Goal: Information Seeking & Learning: Learn about a topic

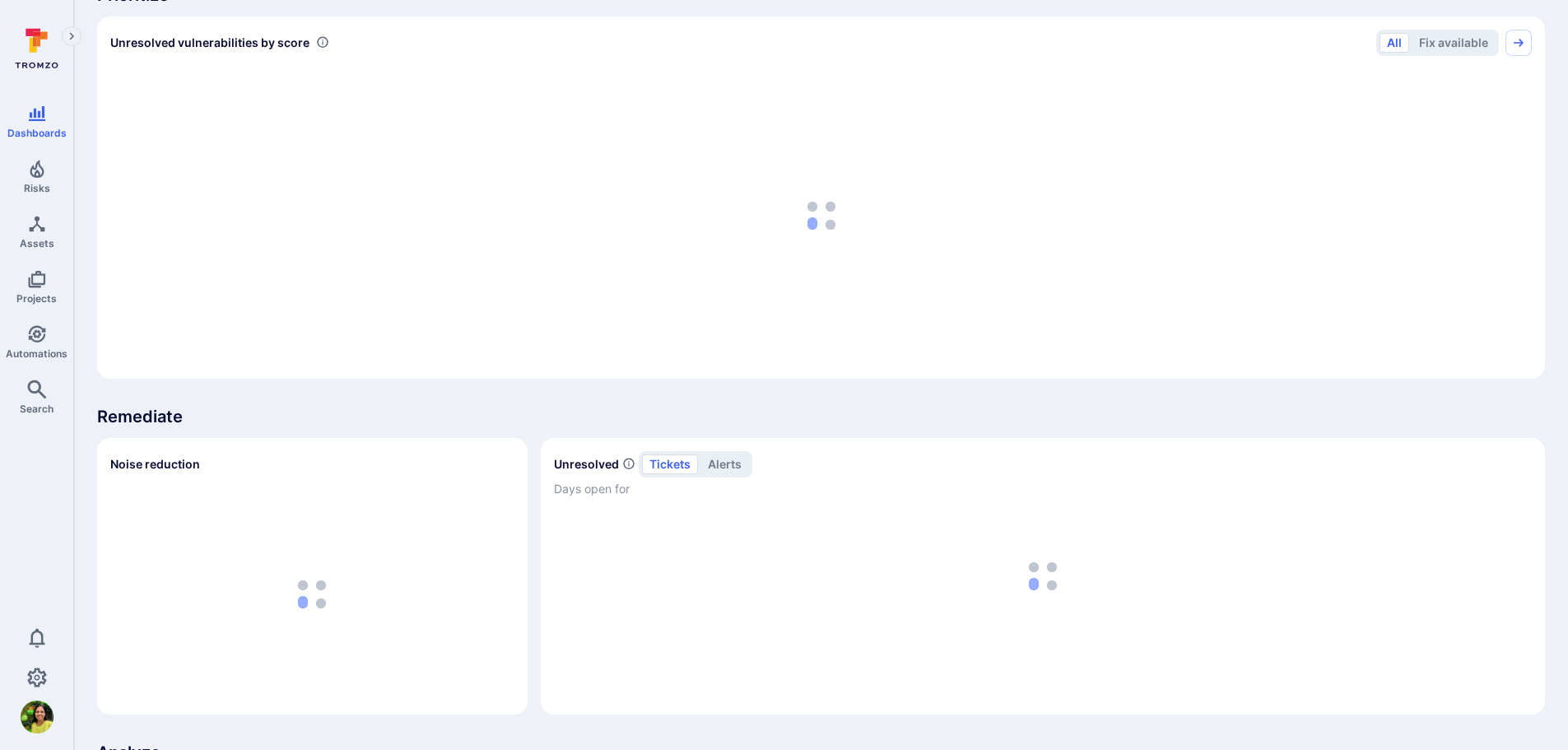
scroll to position [659, 0]
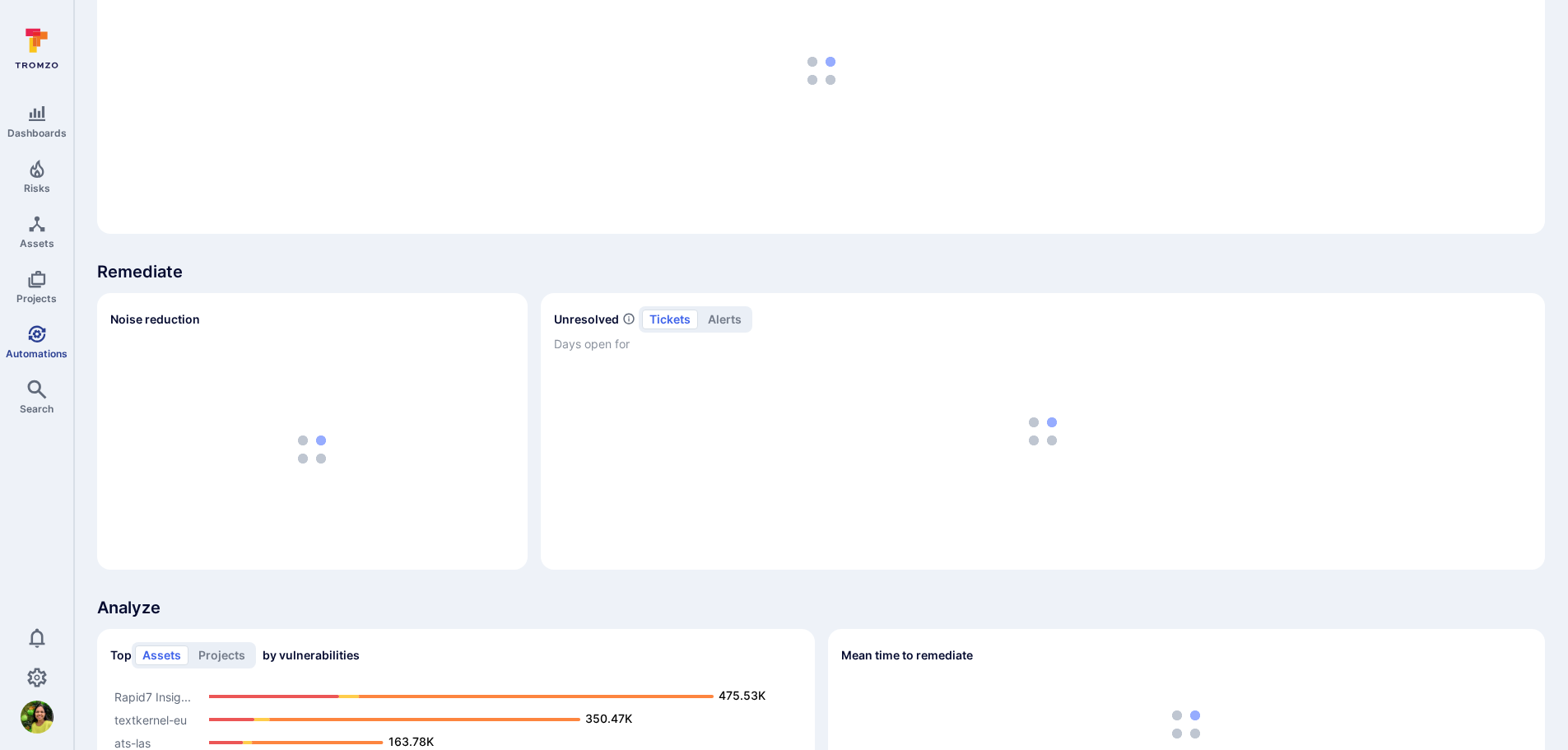
click at [39, 352] on span "Automations" at bounding box center [36, 353] width 62 height 12
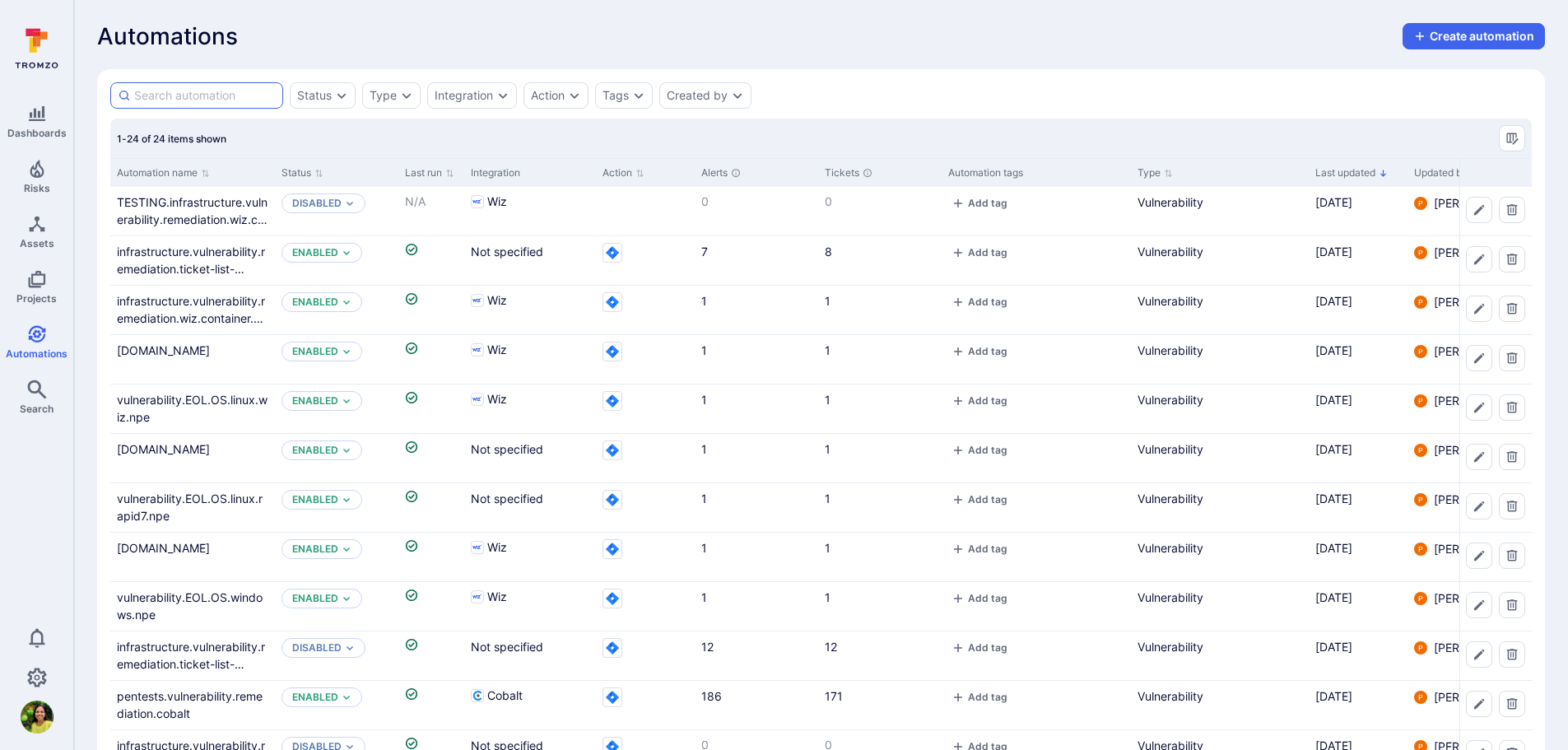
click at [198, 94] on input at bounding box center [205, 95] width 142 height 16
type input "cobalt"
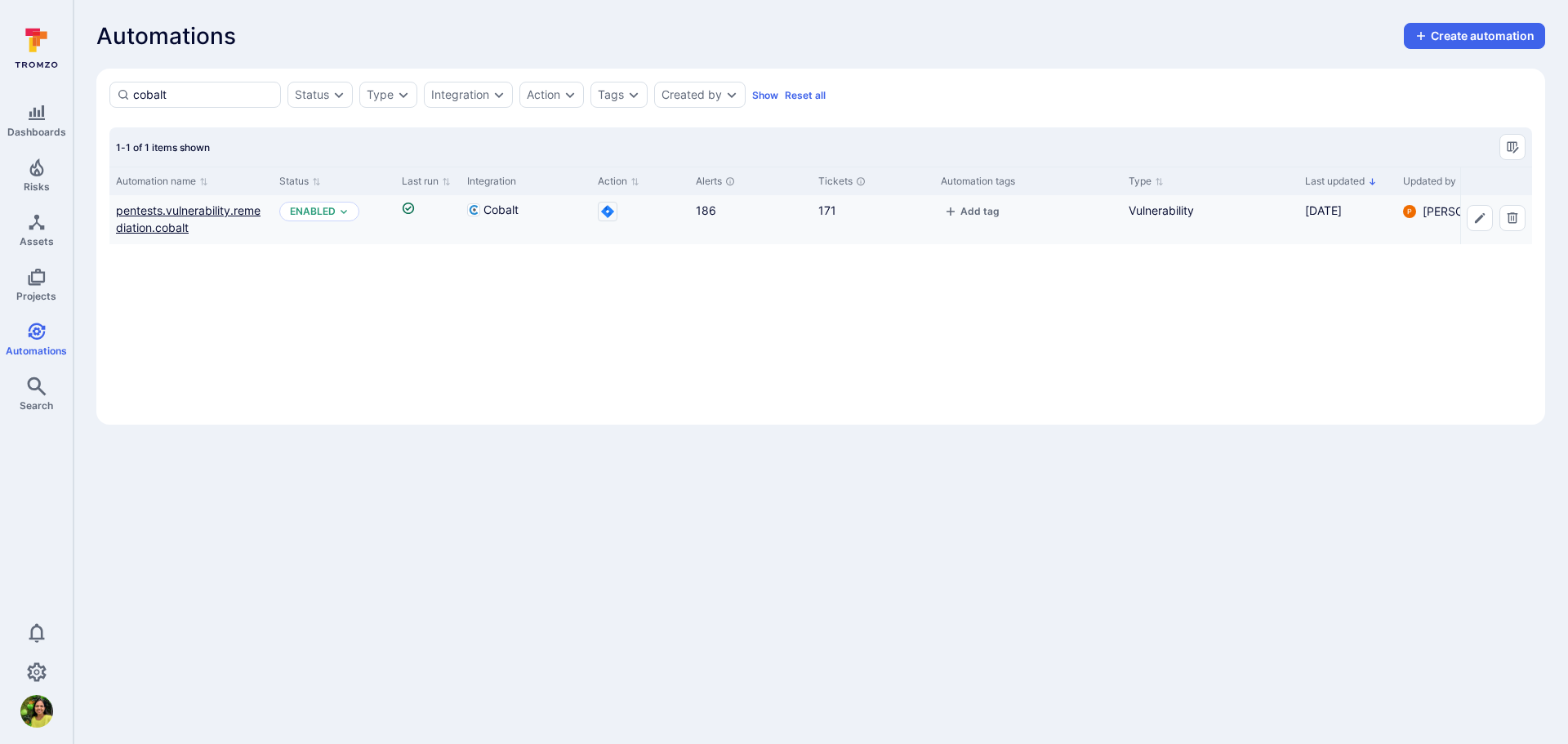
click at [185, 226] on link "pentests.vulnerability.remediation.cobalt" at bounding box center [188, 218] width 144 height 31
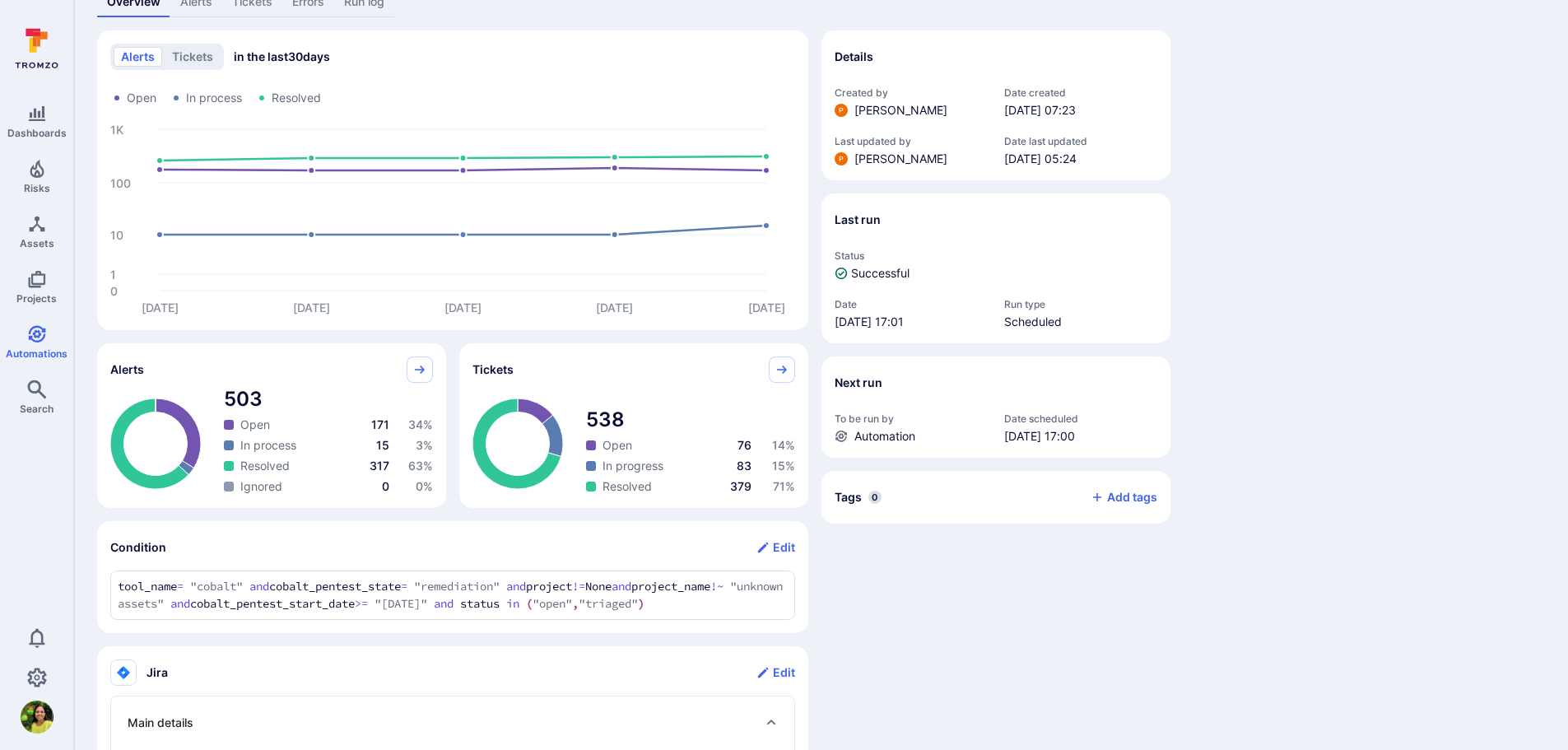
scroll to position [82, 0]
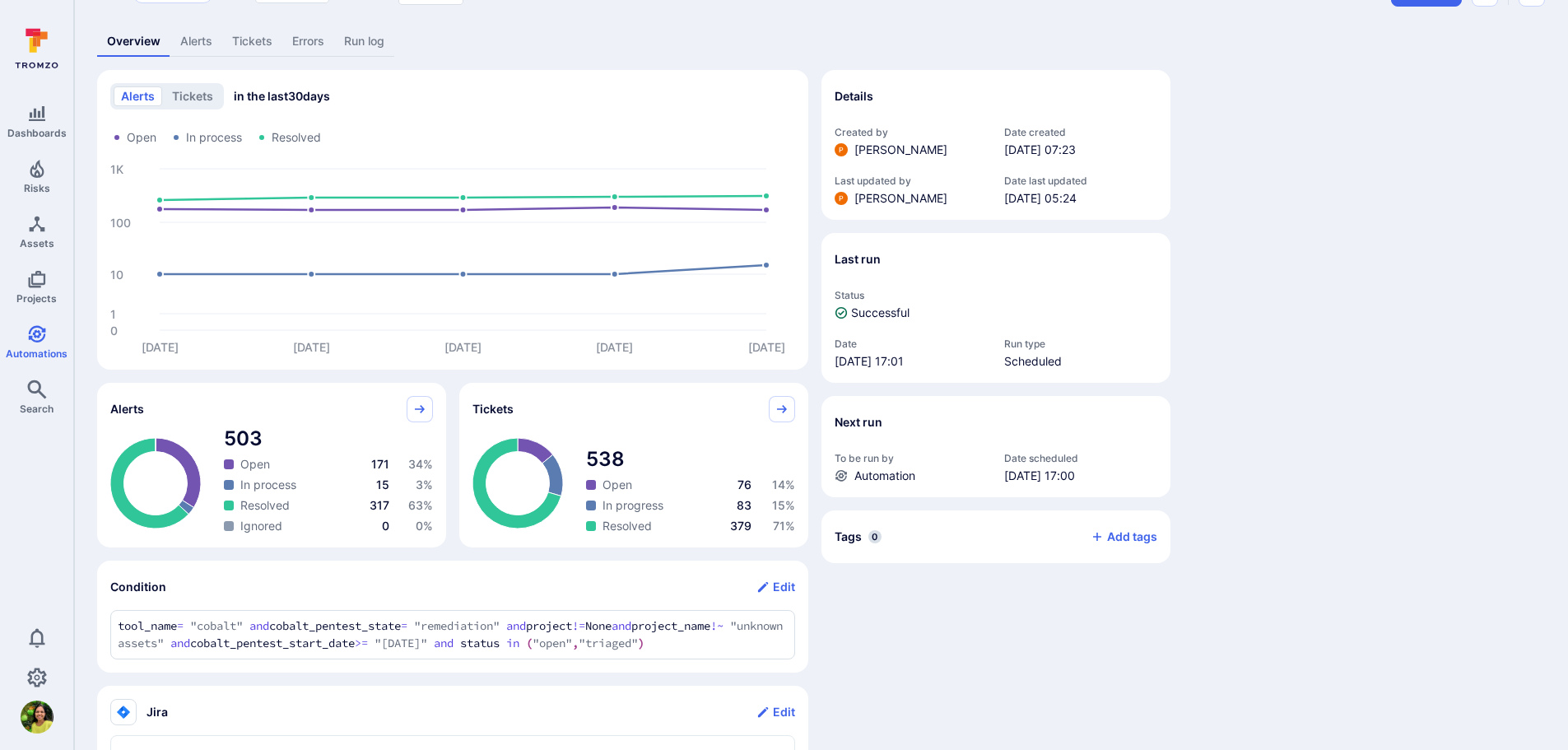
click at [192, 44] on link "Alerts" at bounding box center [196, 42] width 52 height 31
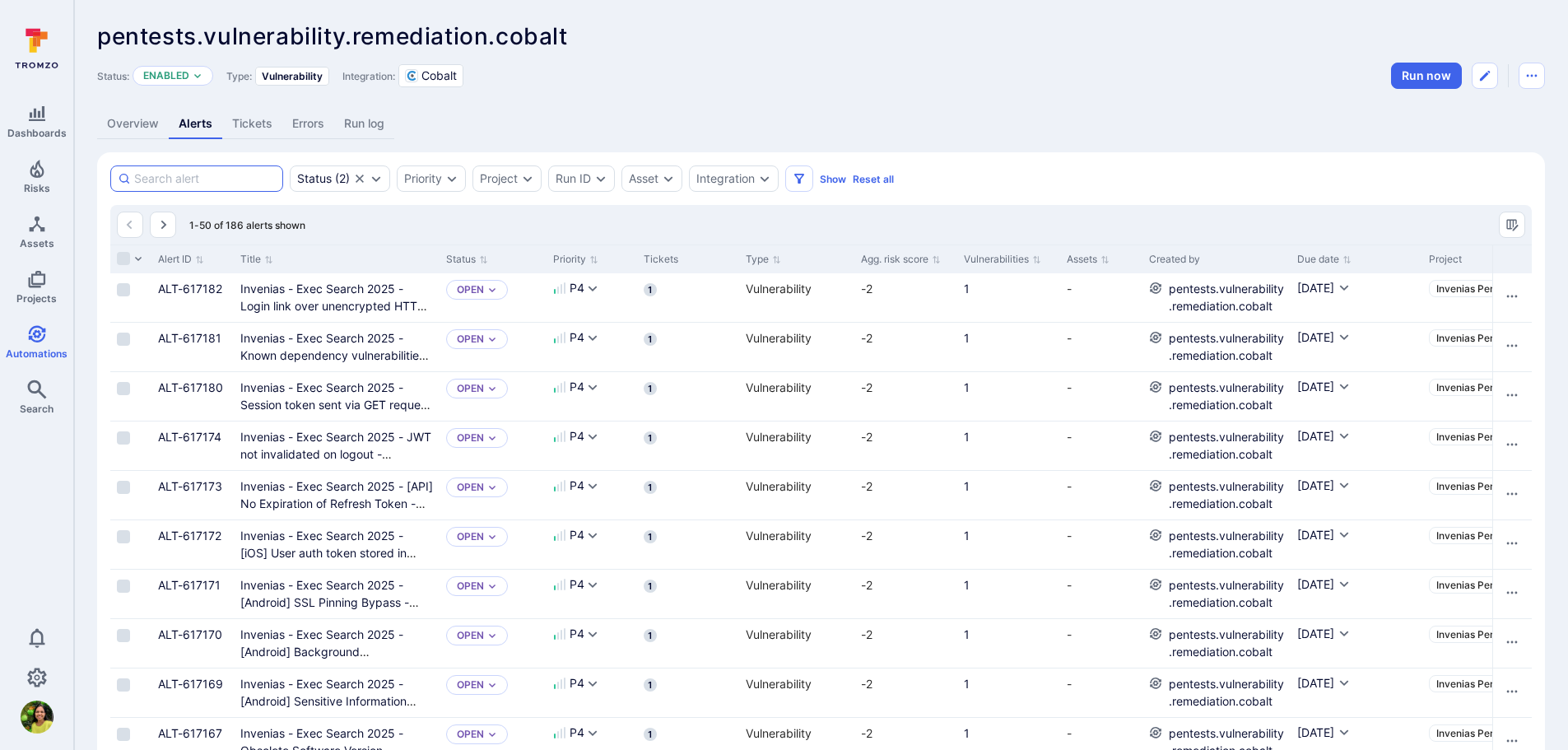
click at [221, 185] on input at bounding box center [205, 178] width 142 height 16
type input "source"
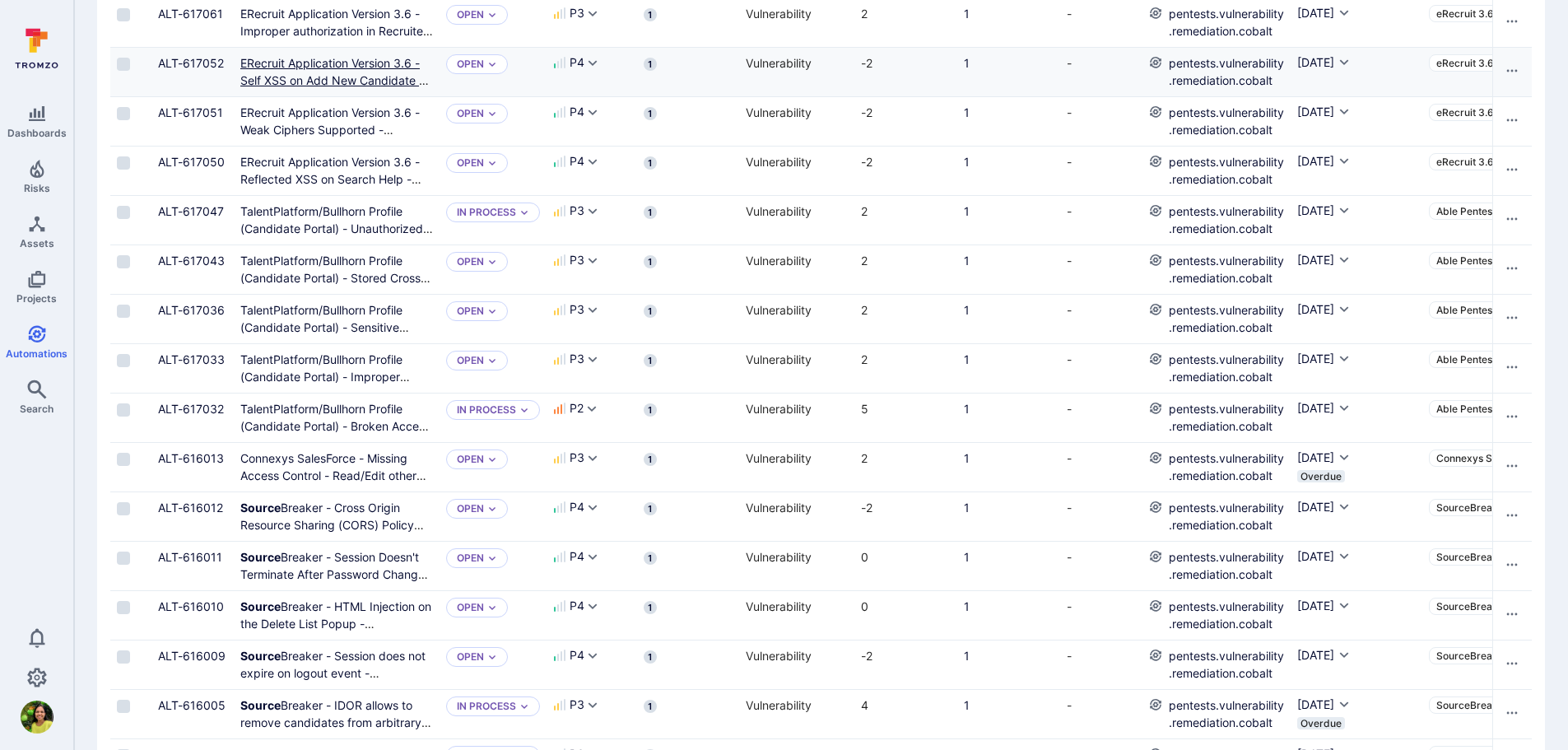
scroll to position [1153, 0]
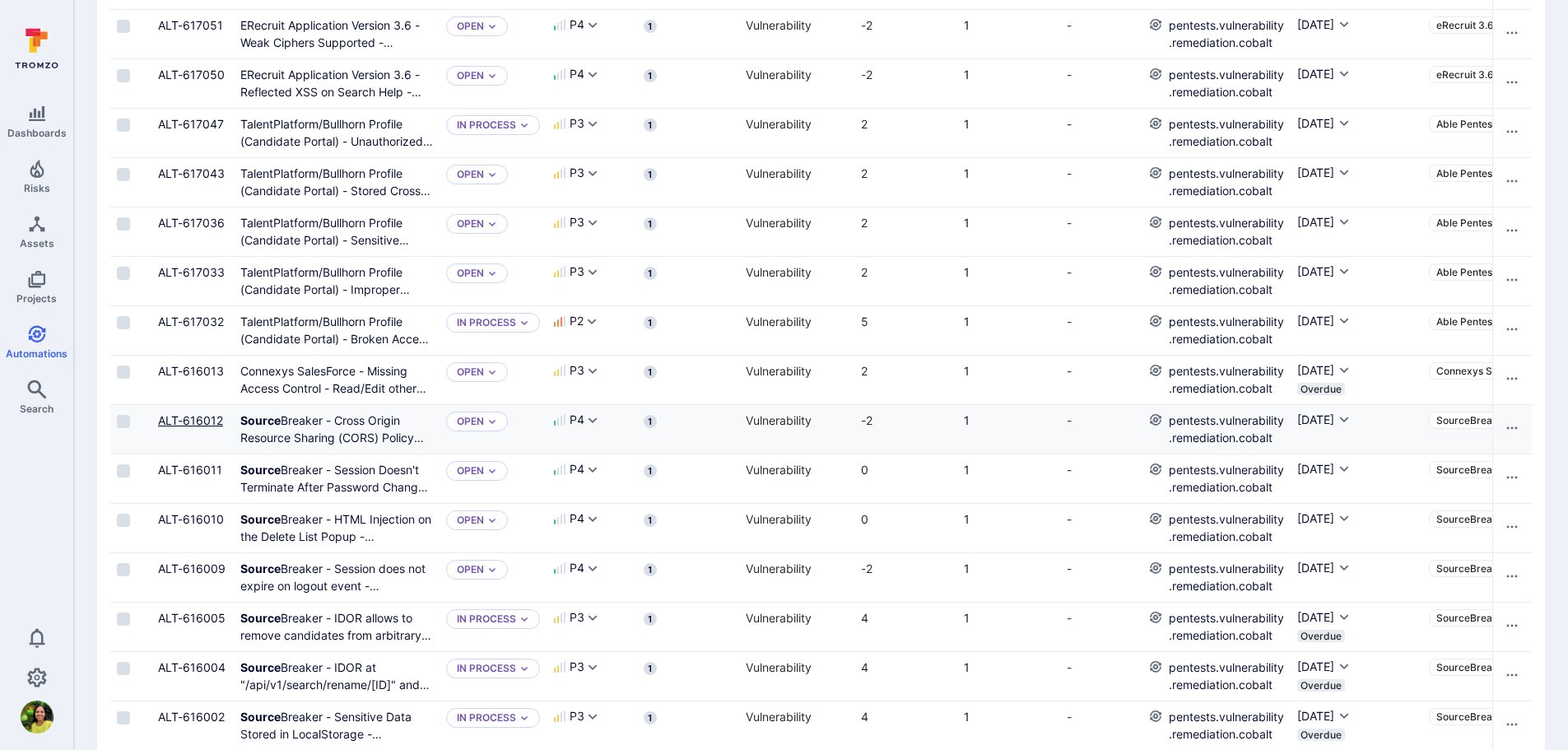
click at [210, 423] on link "ALT-616012" at bounding box center [190, 420] width 65 height 14
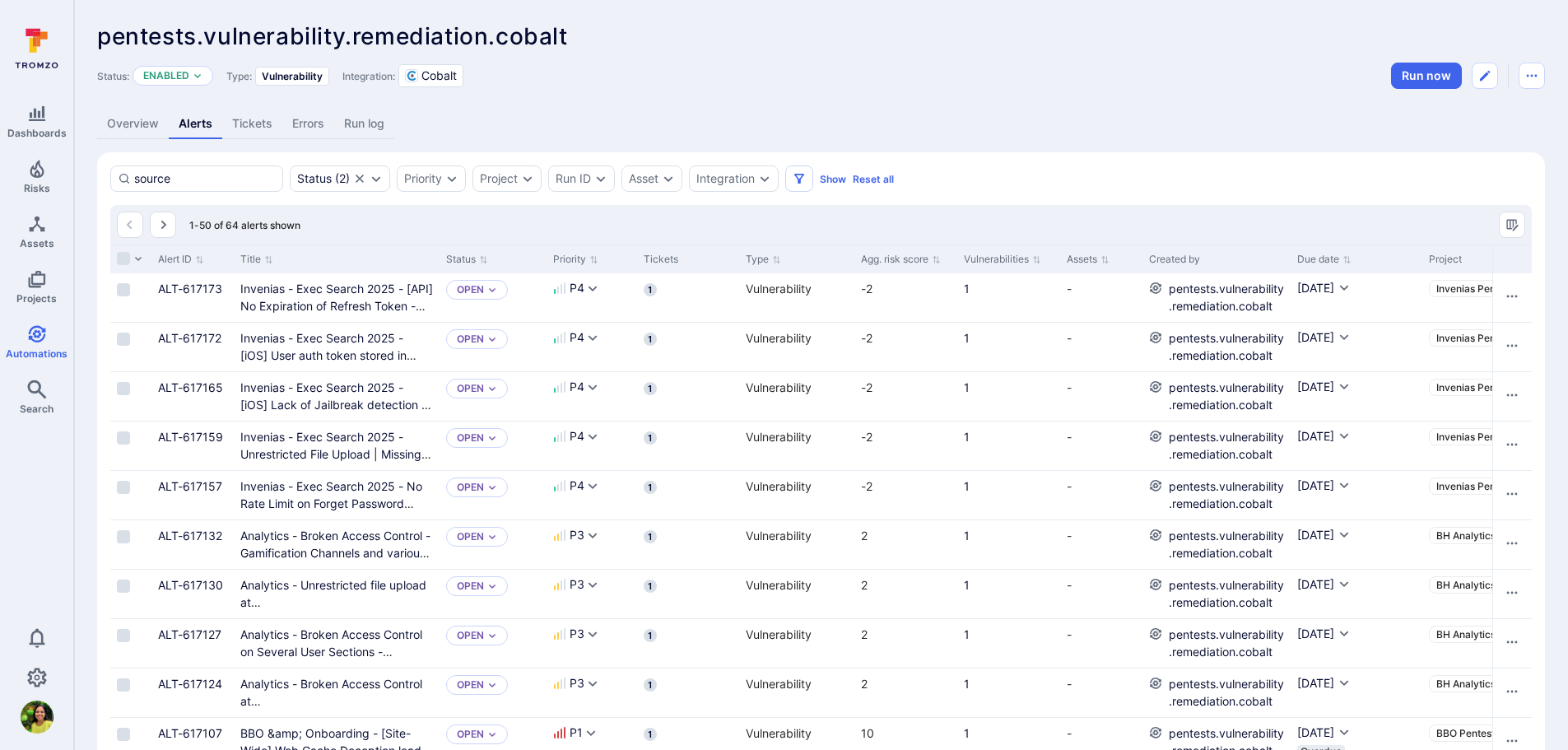
click at [1465, 263] on div "Project" at bounding box center [1524, 258] width 192 height 14
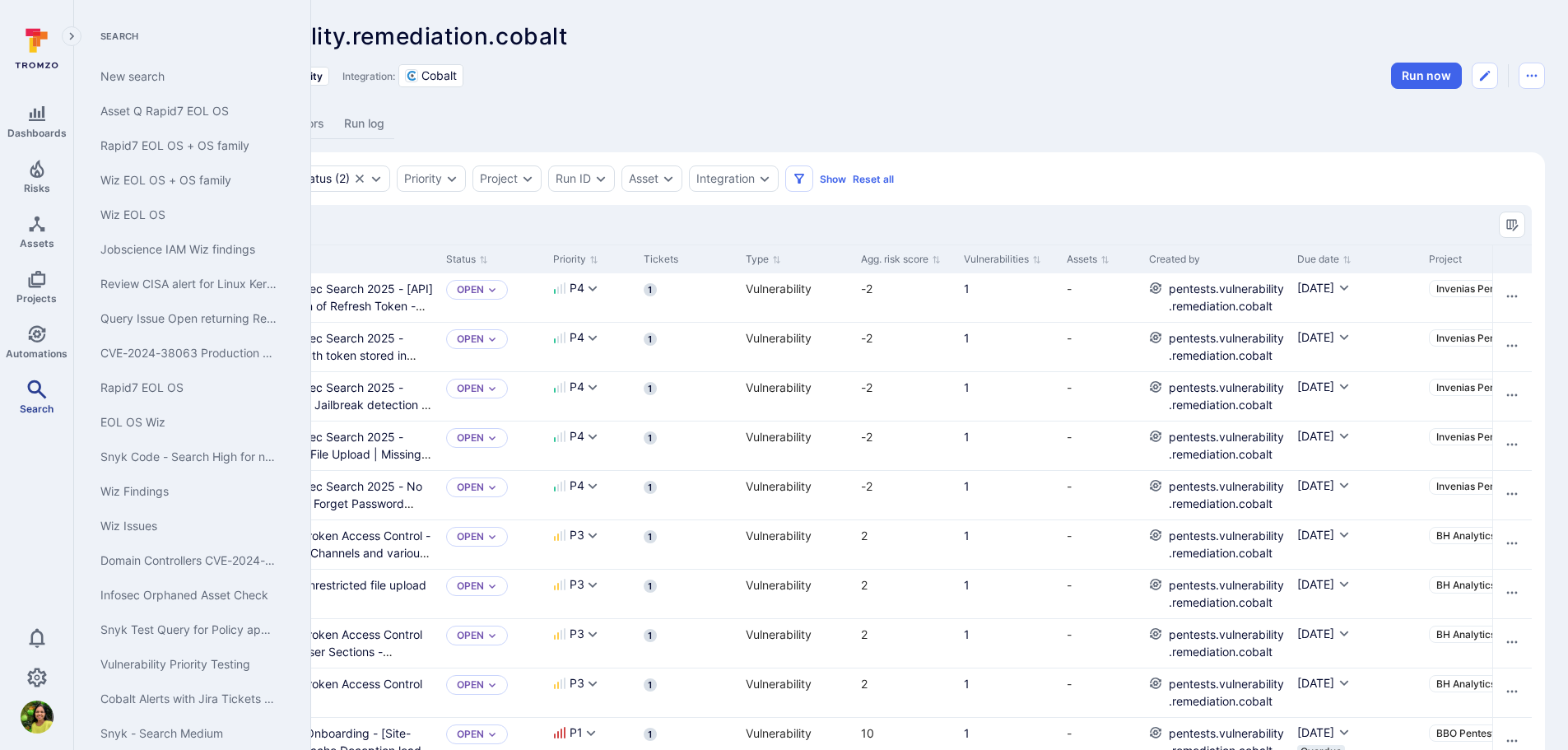
click at [39, 386] on icon "Search" at bounding box center [36, 389] width 19 height 19
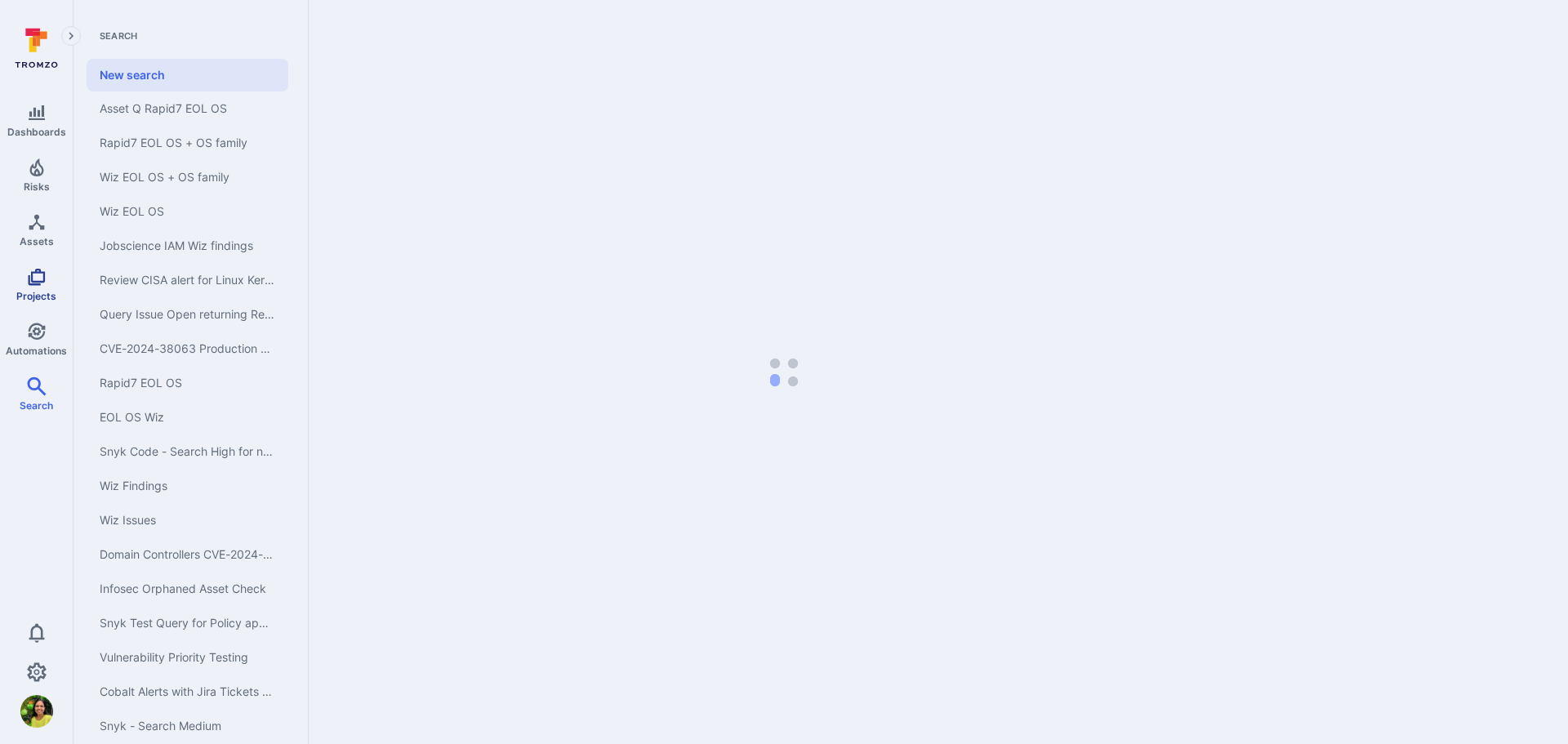
click at [38, 290] on span "Projects" at bounding box center [36, 296] width 40 height 12
